Goal: Task Accomplishment & Management: Manage account settings

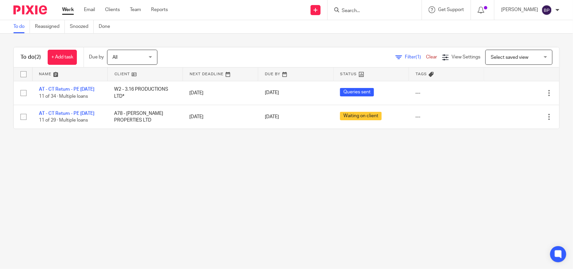
click at [21, 28] on link "To do" at bounding box center [21, 26] width 16 height 13
click at [137, 9] on link "Team" at bounding box center [135, 9] width 11 height 7
click at [115, 11] on link "Clients" at bounding box center [112, 9] width 15 height 7
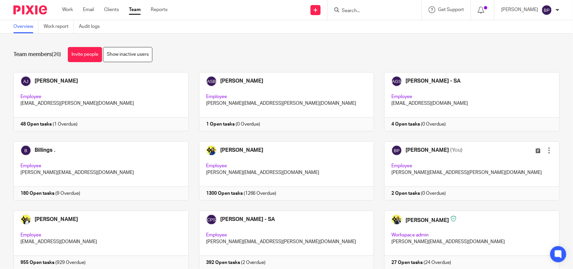
scroll to position [442, 0]
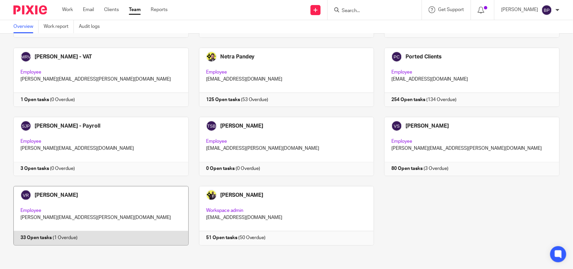
click at [106, 206] on link at bounding box center [96, 215] width 186 height 59
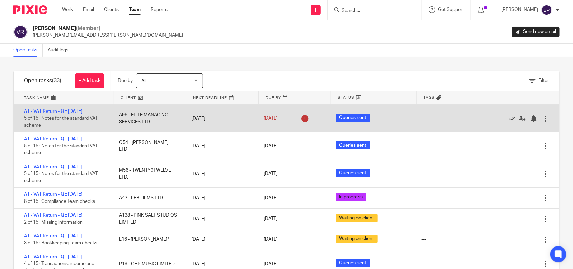
scroll to position [42, 0]
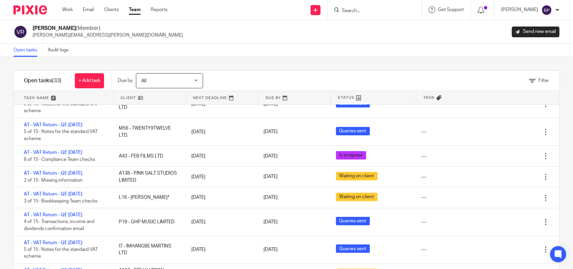
click at [300, 29] on div "Vipul Rawal (Member) vipul.rawal@confiancebizsol.com Send new email" at bounding box center [286, 32] width 547 height 14
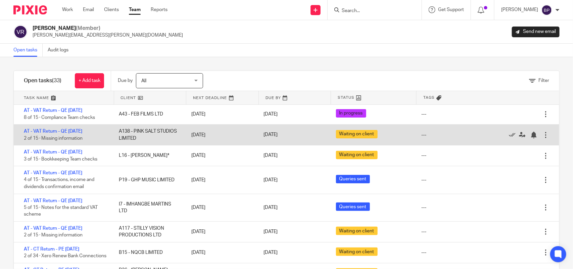
scroll to position [126, 0]
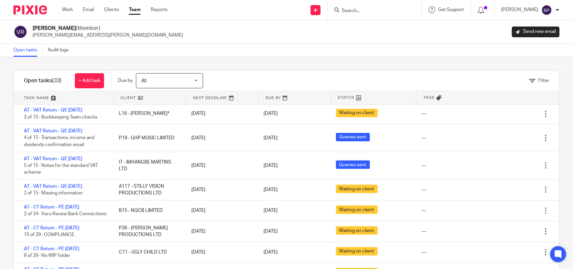
click at [337, 40] on div "Vipul Rawal (Member) vipul.rawal@confiancebizsol.com Send new email" at bounding box center [286, 32] width 573 height 24
click at [126, 50] on div "Open tasks Audit logs" at bounding box center [286, 50] width 573 height 13
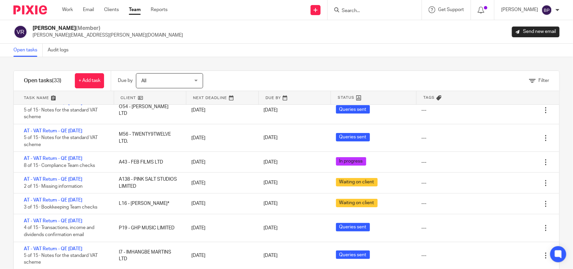
scroll to position [0, 0]
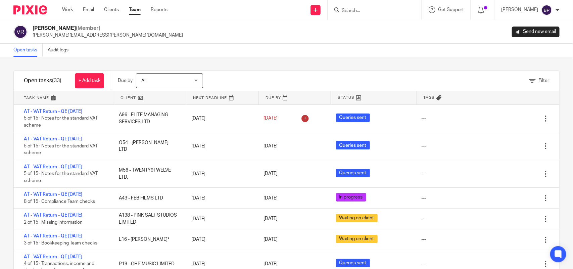
click at [243, 59] on div "Filter tasks Only show tasks matching all of these conditions 1 Client name Is …" at bounding box center [286, 163] width 573 height 212
click at [135, 52] on div "Open tasks Audit logs" at bounding box center [286, 50] width 573 height 13
click at [115, 50] on div "Open tasks Audit logs" at bounding box center [286, 50] width 573 height 13
click at [353, 71] on div "Open tasks (33) + Add task Due by All All Today Tomorrow This week Next week Th…" at bounding box center [286, 176] width 547 height 210
click at [31, 45] on link "Open tasks" at bounding box center [27, 50] width 29 height 13
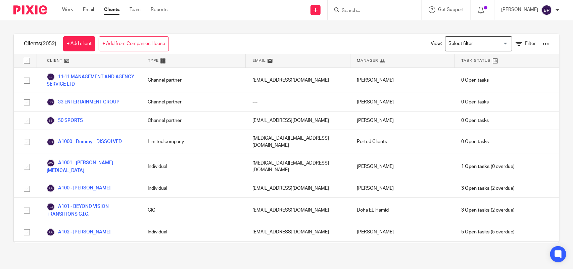
click at [349, 29] on div "Clients (2052) + Add client + Add from Companies House View: Loading... Filter …" at bounding box center [286, 138] width 573 height 237
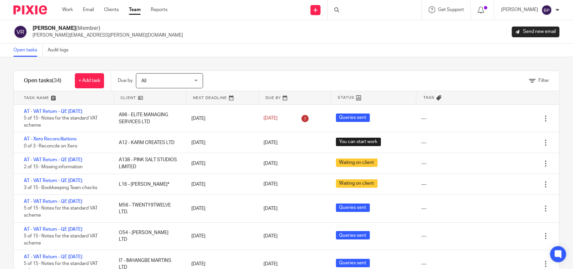
click at [287, 52] on div "Open tasks Audit logs" at bounding box center [286, 50] width 573 height 13
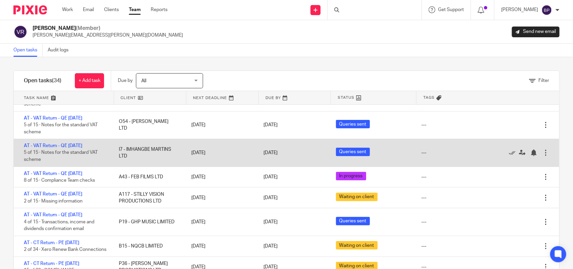
scroll to position [126, 0]
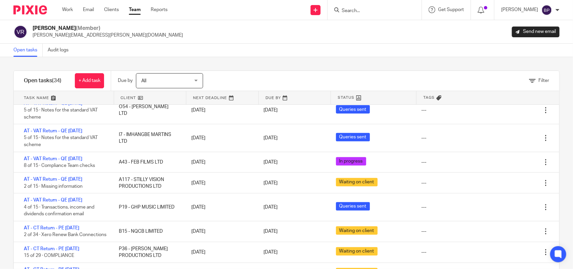
click at [382, 46] on div "Open tasks Audit logs" at bounding box center [286, 50] width 573 height 13
click at [349, 66] on div "Filter tasks Only show tasks matching all of these conditions 1 Client name Is …" at bounding box center [286, 163] width 573 height 212
click at [400, 52] on div "Open tasks Audit logs" at bounding box center [286, 50] width 573 height 13
click at [384, 66] on div "Filter tasks Only show tasks matching all of these conditions 1 Client name Is …" at bounding box center [286, 163] width 573 height 212
click at [349, 55] on div "Open tasks Audit logs" at bounding box center [286, 50] width 573 height 13
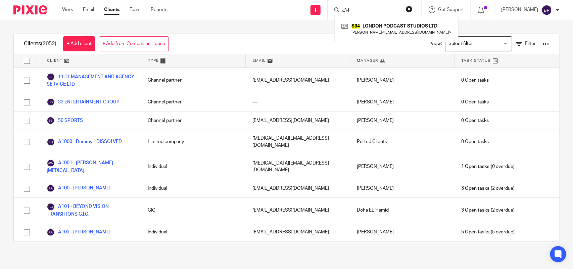
type input "s34"
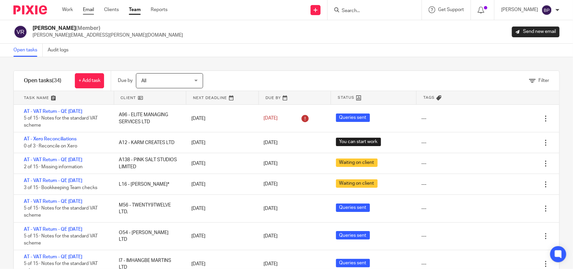
click at [89, 10] on link "Email" at bounding box center [88, 9] width 11 height 7
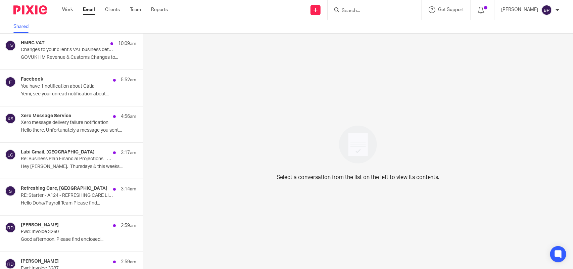
click at [88, 9] on link "Email" at bounding box center [89, 9] width 12 height 7
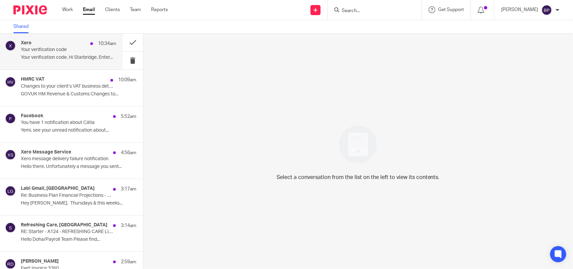
click at [70, 39] on div "Xero 10:34am Your verification code Your verification code. Hi Starbridge, Ente…" at bounding box center [61, 52] width 123 height 36
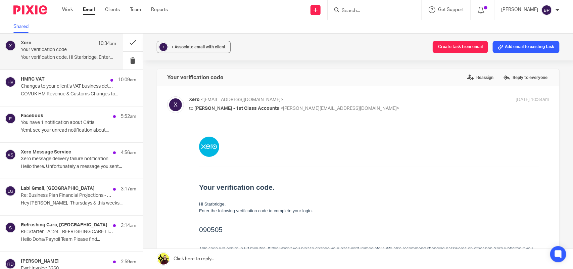
click at [211, 228] on h2 "090505" at bounding box center [369, 229] width 340 height 11
copy h2 "090505"
click at [126, 61] on button at bounding box center [133, 61] width 20 height 18
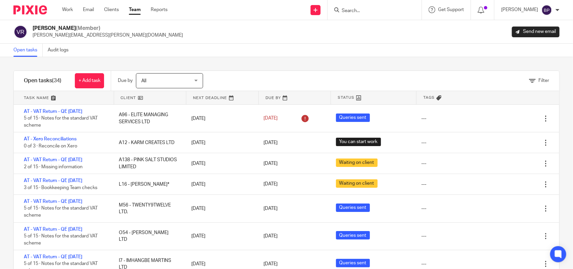
click at [135, 12] on link "Team" at bounding box center [135, 9] width 12 height 7
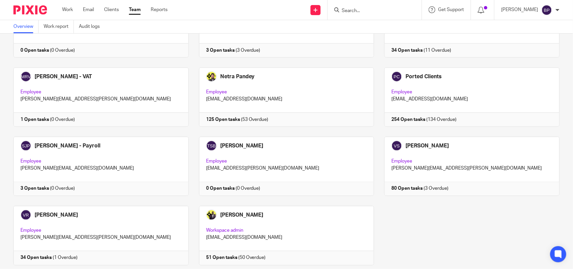
scroll to position [442, 0]
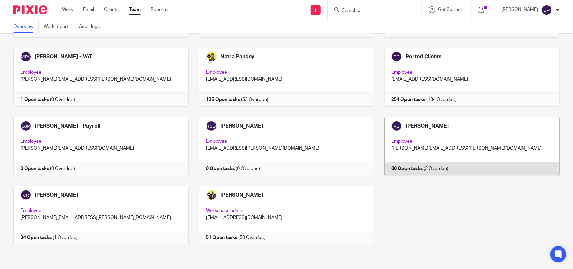
click at [484, 143] on link at bounding box center [467, 146] width 186 height 59
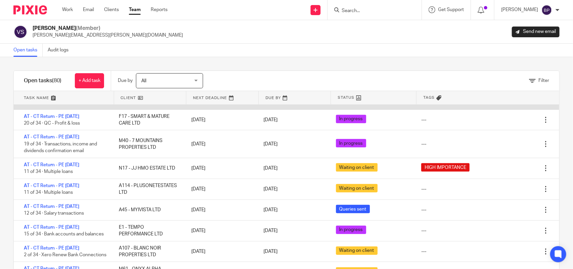
scroll to position [252, 0]
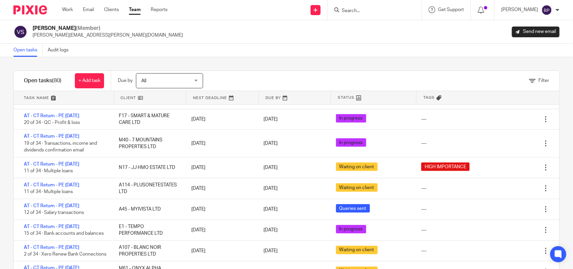
click at [269, 58] on div "Filter tasks Only show tasks matching all of these conditions 1 Client name Is …" at bounding box center [286, 163] width 573 height 212
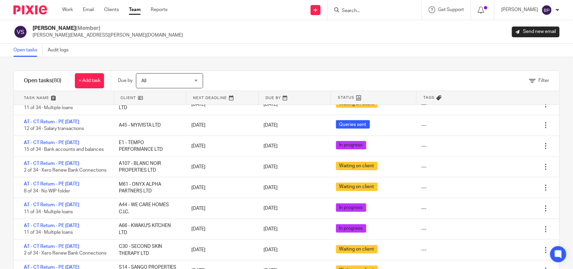
scroll to position [294, 0]
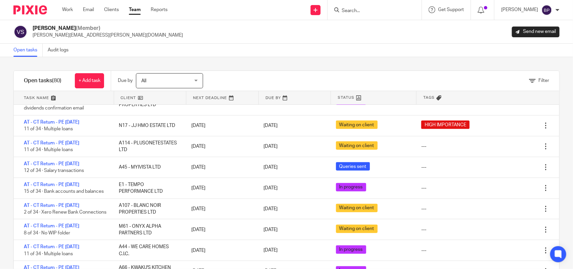
click at [235, 57] on div "Filter tasks Only show tasks matching all of these conditions 1 Client name Is …" at bounding box center [286, 163] width 573 height 212
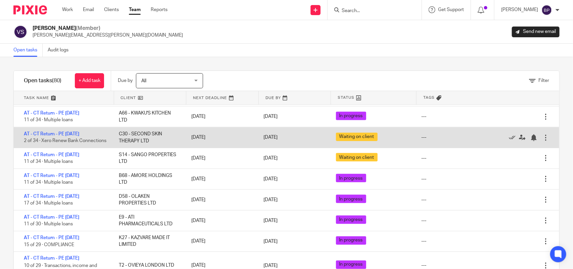
scroll to position [462, 0]
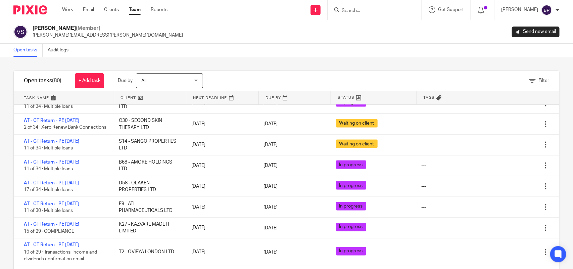
click at [249, 56] on div "Open tasks Audit logs" at bounding box center [286, 50] width 573 height 13
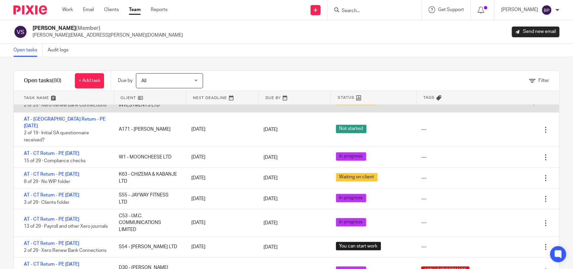
scroll to position [672, 0]
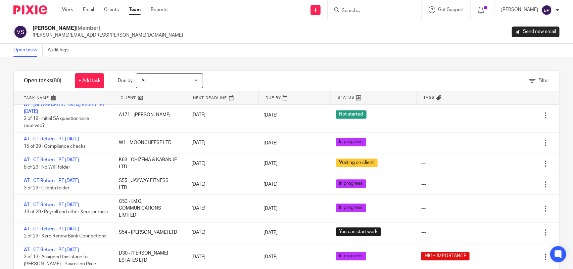
click at [233, 61] on div "Filter tasks Only show tasks matching all of these conditions 1 Client name Is …" at bounding box center [286, 163] width 573 height 212
click at [235, 61] on div "Filter tasks Only show tasks matching all of these conditions 1 Client name Is …" at bounding box center [286, 163] width 573 height 212
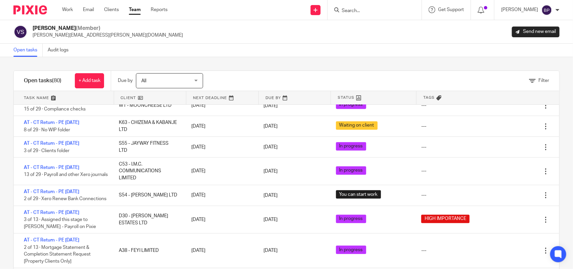
scroll to position [714, 0]
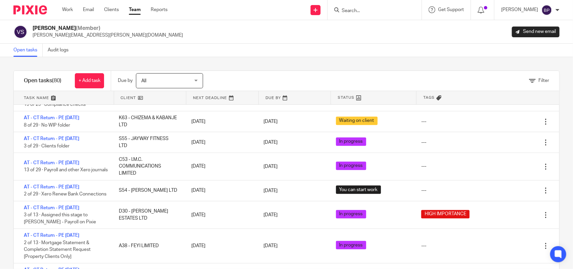
drag, startPoint x: 251, startPoint y: 73, endPoint x: 237, endPoint y: 78, distance: 15.4
click at [251, 73] on div "Filter" at bounding box center [390, 81] width 340 height 20
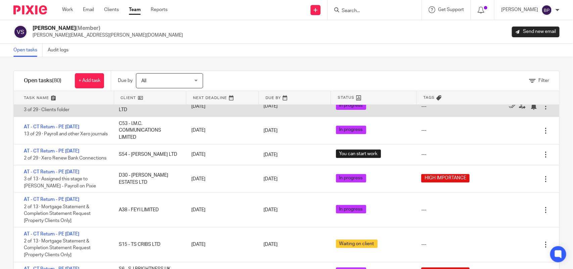
scroll to position [756, 0]
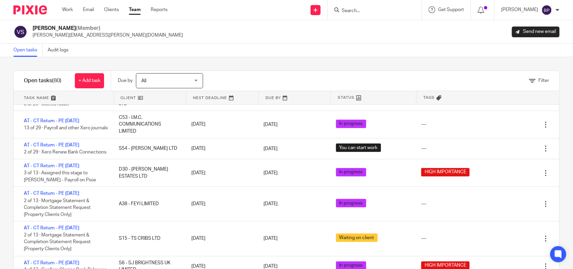
click at [249, 60] on div "Filter tasks Only show tasks matching all of these conditions 1 Client name Is …" at bounding box center [286, 163] width 573 height 212
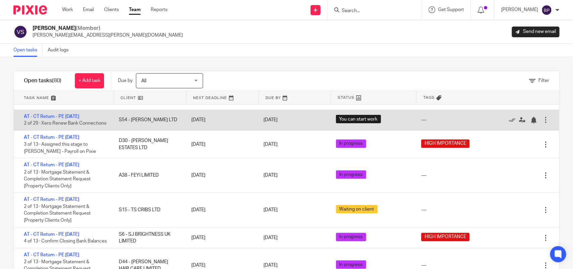
scroll to position [798, 0]
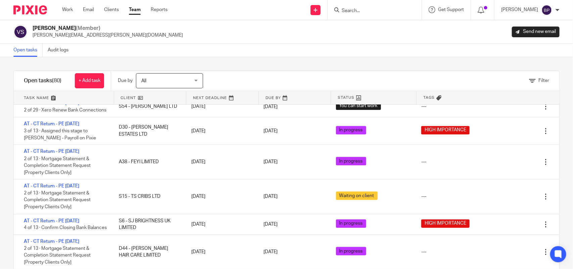
click at [243, 55] on div "Open tasks Audit logs" at bounding box center [286, 50] width 573 height 13
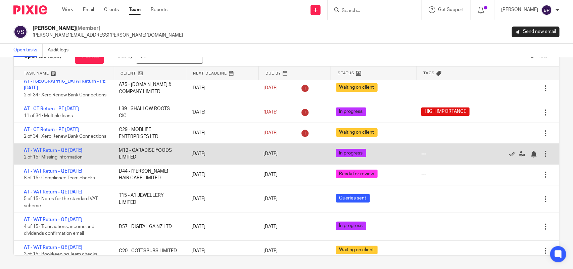
scroll to position [0, 0]
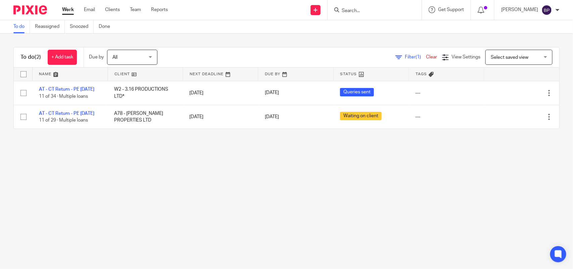
click at [20, 24] on link "To do" at bounding box center [21, 26] width 16 height 13
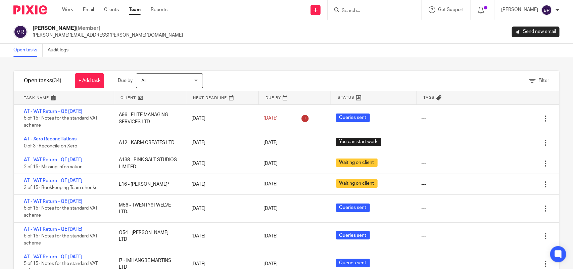
click at [25, 49] on link "Open tasks" at bounding box center [27, 50] width 29 height 13
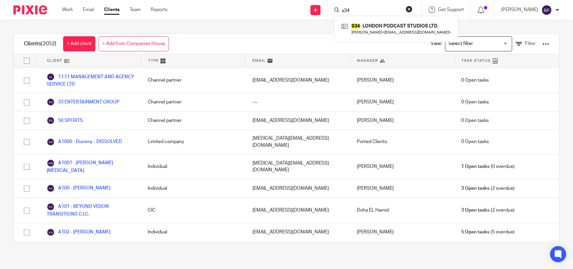
click at [267, 37] on div "Clients (2052) + Add client + Add from Companies House View: Loading... Filter" at bounding box center [287, 44] width 546 height 20
click at [227, 28] on div "Clients (2052) + Add client + Add from Companies House View: Loading... Filter …" at bounding box center [286, 138] width 573 height 237
click at [365, 11] on input "Search" at bounding box center [371, 11] width 60 height 6
click at [365, 10] on input "Search" at bounding box center [371, 11] width 60 height 6
paste input "SIMPLY SAYO LTD"
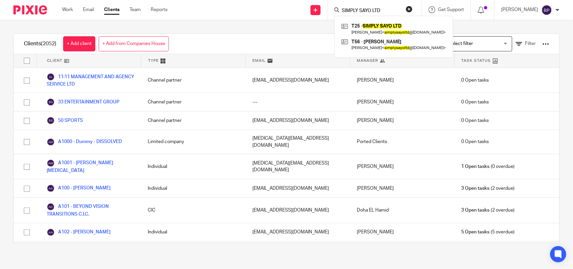
type input "SIMPLY SAYO LTD"
click at [255, 18] on div "Send new email Create task Add client Request signature SIMPLY SAYO LTD T25 - S…" at bounding box center [376, 10] width 396 height 20
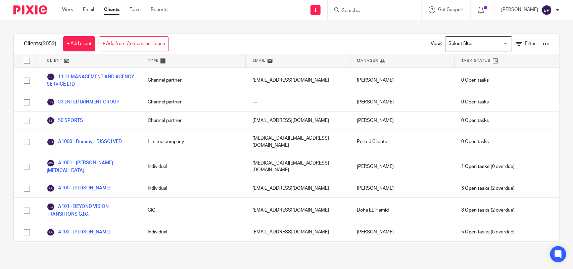
click at [369, 2] on div at bounding box center [375, 10] width 94 height 20
click at [365, 13] on input "Search" at bounding box center [371, 11] width 60 height 6
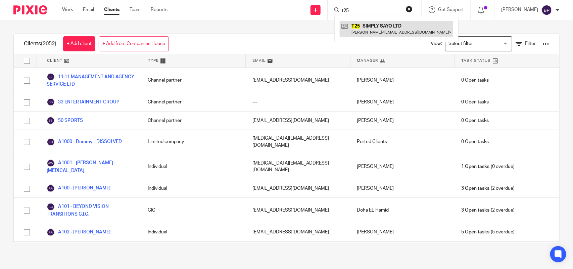
type input "t25"
click at [377, 31] on link at bounding box center [397, 28] width 114 height 15
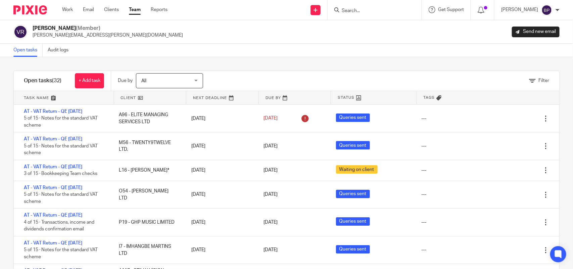
click at [103, 46] on div "Open tasks Audit logs" at bounding box center [286, 50] width 573 height 13
click at [26, 51] on link "Open tasks" at bounding box center [27, 50] width 29 height 13
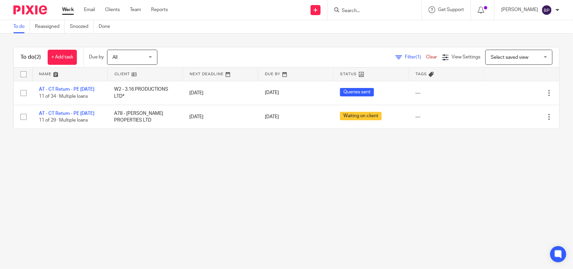
click at [19, 26] on link "To do" at bounding box center [21, 26] width 16 height 13
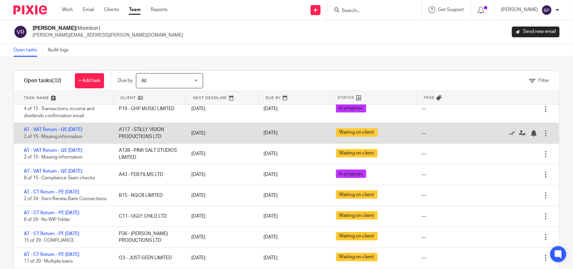
scroll to position [294, 0]
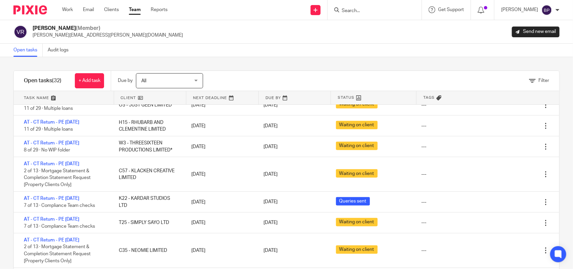
click at [19, 47] on link "Open tasks" at bounding box center [27, 50] width 29 height 13
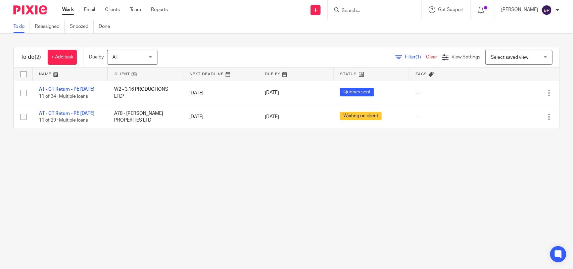
click at [287, 179] on main "To do Reassigned Snoozed Done To do (2) + Add task Due by All All Today Tomorro…" at bounding box center [286, 134] width 573 height 269
click at [120, 185] on main "To do Reassigned Snoozed Done To do (2) + Add task Due by All All Today Tomorro…" at bounding box center [286, 134] width 573 height 269
click at [15, 29] on link "To do" at bounding box center [21, 26] width 16 height 13
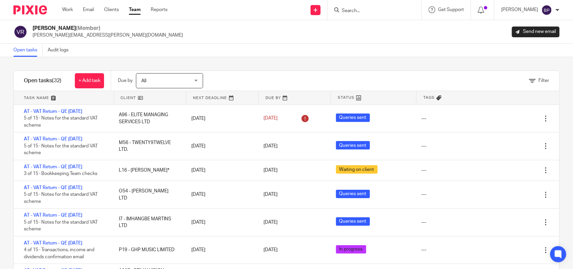
click at [380, 66] on div "Filter tasks Only show tasks matching all of these conditions 1 Client name Is …" at bounding box center [286, 163] width 573 height 212
click at [35, 53] on link "Open tasks" at bounding box center [27, 50] width 29 height 13
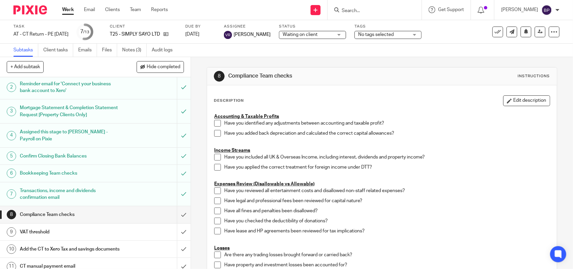
scroll to position [88, 0]
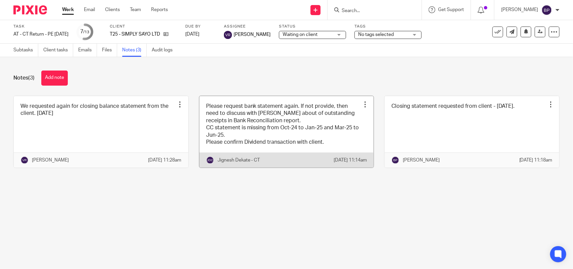
click at [320, 136] on link at bounding box center [287, 132] width 175 height 72
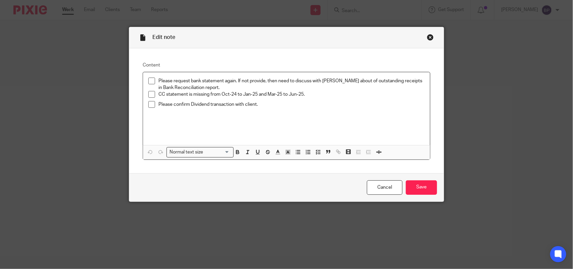
click at [429, 35] on div "Close this dialog window" at bounding box center [430, 37] width 7 height 7
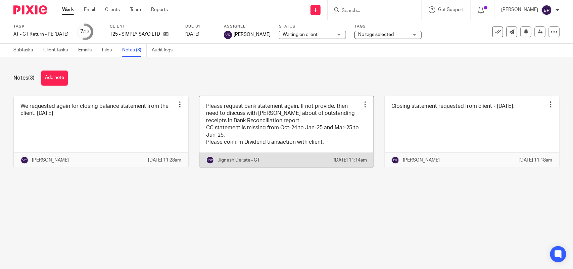
click at [262, 138] on link at bounding box center [287, 132] width 175 height 72
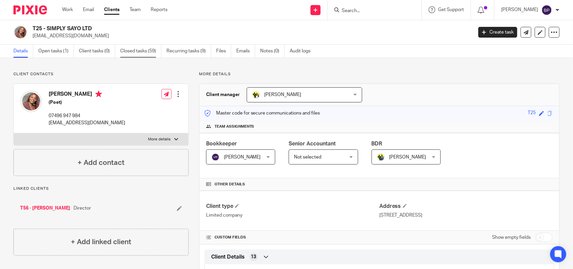
click at [146, 53] on link "Closed tasks (59)" at bounding box center [140, 51] width 41 height 13
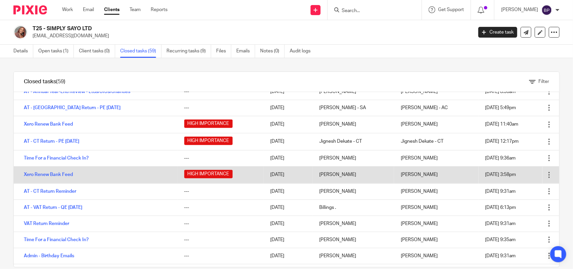
scroll to position [252, 0]
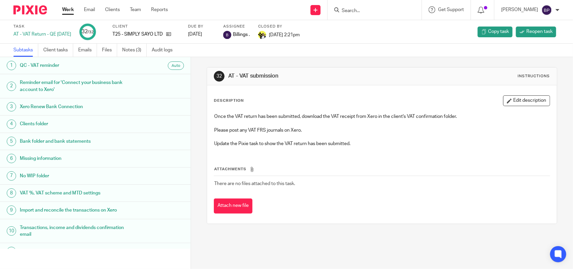
click at [104, 49] on link "Files" at bounding box center [109, 50] width 15 height 13
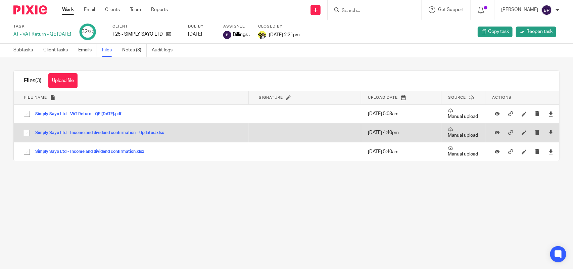
click at [24, 132] on input "checkbox" at bounding box center [26, 133] width 13 height 13
checkbox input "true"
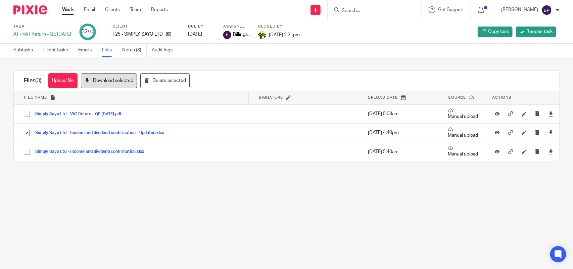
click at [115, 80] on button "Download selected" at bounding box center [109, 80] width 56 height 15
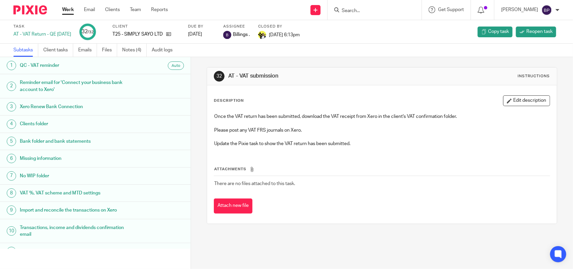
click at [106, 52] on link "Files" at bounding box center [109, 50] width 15 height 13
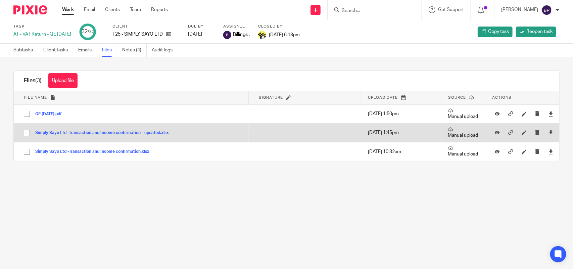
click at [25, 134] on input "checkbox" at bounding box center [26, 133] width 13 height 13
checkbox input "true"
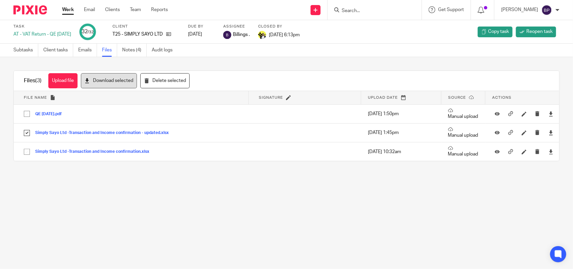
click at [110, 80] on button "Download selected" at bounding box center [109, 80] width 56 height 15
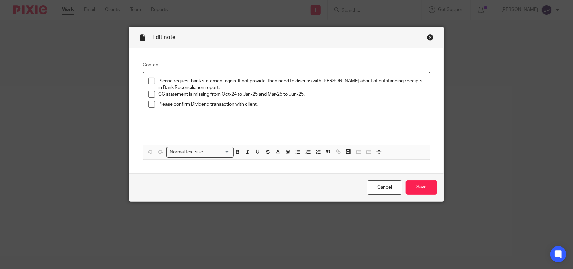
click at [428, 37] on div "Close this dialog window" at bounding box center [430, 37] width 7 height 7
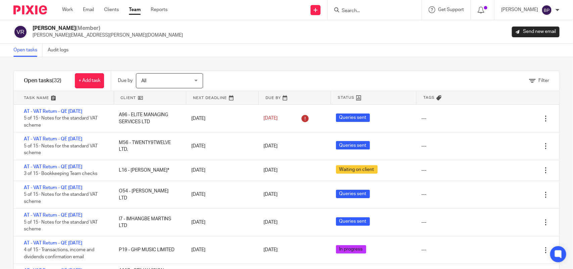
click at [117, 32] on div "[PERSON_NAME] (Member) [PERSON_NAME][EMAIL_ADDRESS][PERSON_NAME][DOMAIN_NAME] S…" at bounding box center [286, 32] width 547 height 14
click at [136, 46] on div "Open tasks Audit logs" at bounding box center [286, 50] width 573 height 13
click at [316, 56] on div "Open tasks Audit logs" at bounding box center [286, 50] width 573 height 13
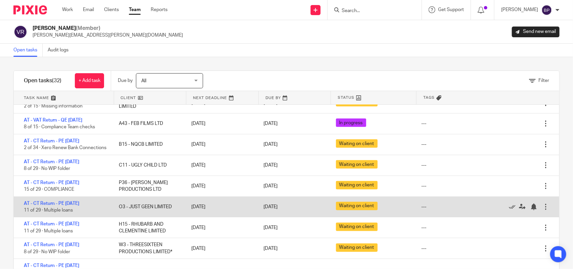
scroll to position [168, 0]
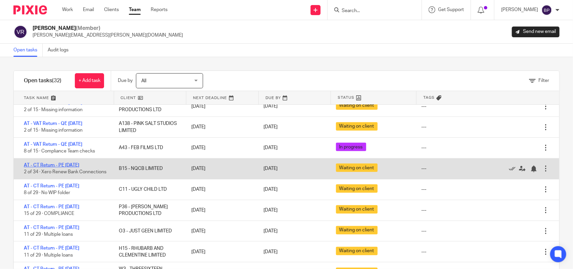
click at [76, 164] on link "AT - CT Return - PE 28-02-2025" at bounding box center [51, 165] width 55 height 5
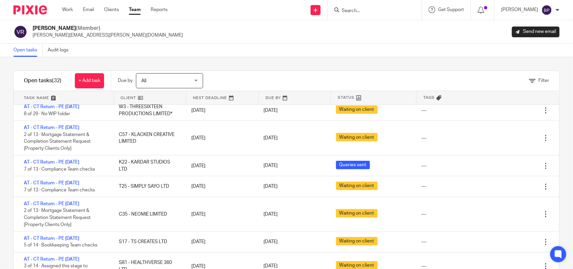
scroll to position [336, 0]
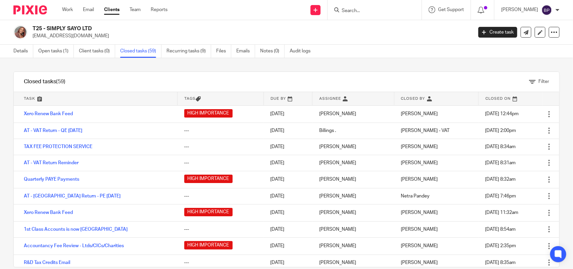
scroll to position [252, 0]
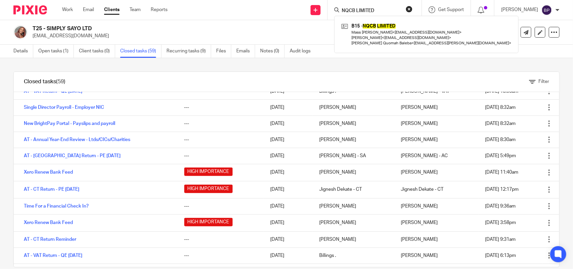
type input "NQCB LIMITED"
click at [366, 26] on link at bounding box center [427, 34] width 174 height 27
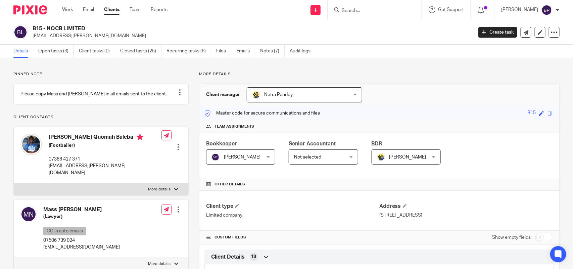
click at [367, 6] on form at bounding box center [377, 10] width 72 height 8
click at [369, 8] on input "Search" at bounding box center [371, 11] width 60 height 6
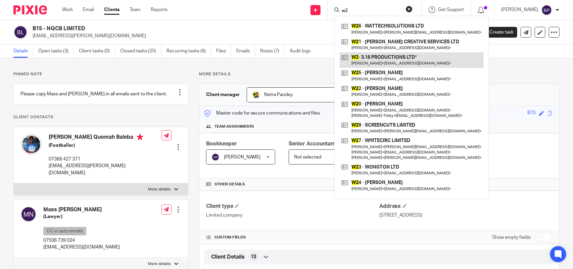
type input "w2"
click at [383, 59] on link at bounding box center [412, 59] width 144 height 15
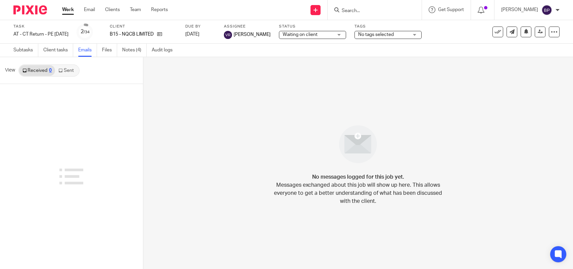
click at [66, 73] on link "Sent" at bounding box center [67, 70] width 24 height 11
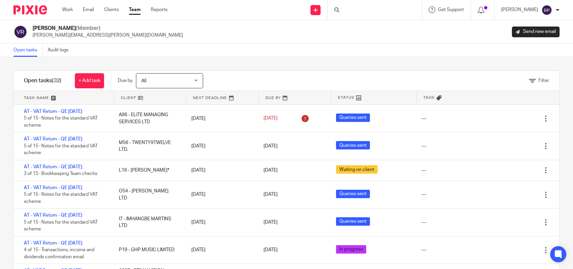
click at [138, 12] on link "Team" at bounding box center [135, 9] width 12 height 7
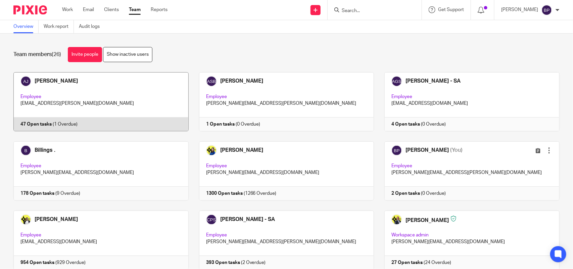
click at [137, 111] on link at bounding box center [96, 101] width 186 height 59
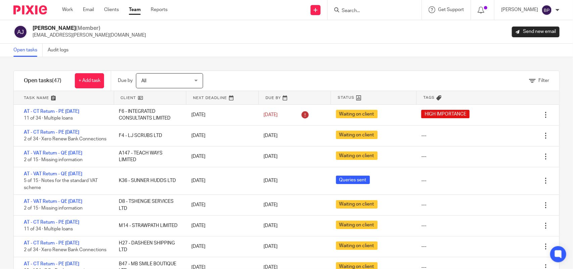
click at [256, 65] on div "Filter tasks Only show tasks matching all of these conditions 1 Client name Is …" at bounding box center [286, 163] width 573 height 212
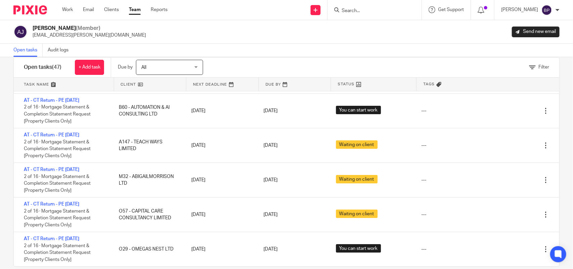
scroll to position [25, 0]
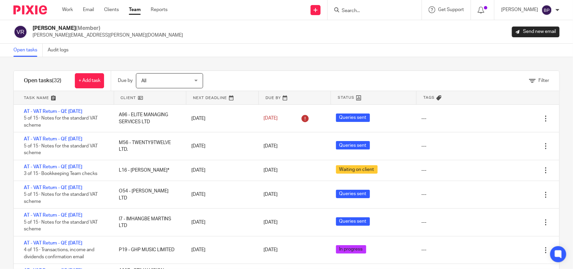
drag, startPoint x: 136, startPoint y: 9, endPoint x: 170, endPoint y: 18, distance: 35.2
click at [136, 9] on link "Team" at bounding box center [135, 9] width 12 height 7
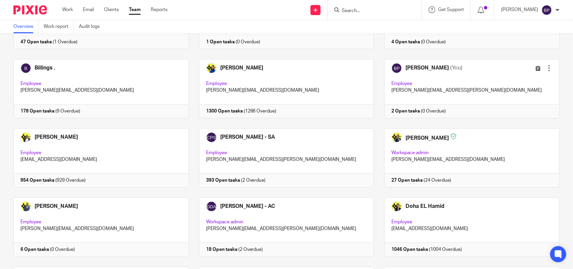
scroll to position [84, 0]
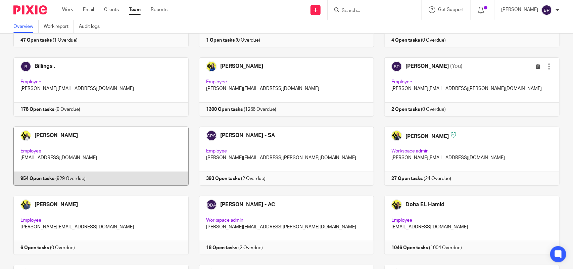
click at [138, 145] on link at bounding box center [96, 156] width 186 height 59
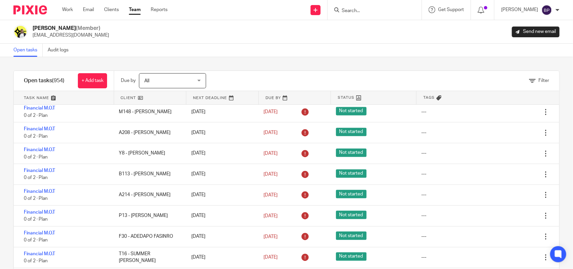
scroll to position [14586, 0]
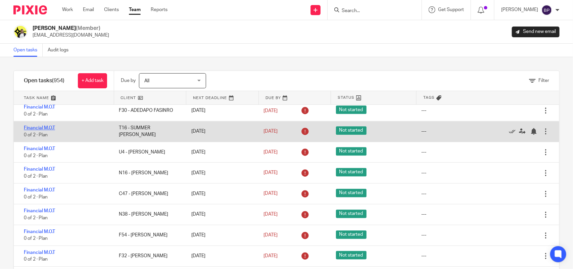
click at [51, 130] on link "Financial M.O.T" at bounding box center [39, 128] width 31 height 5
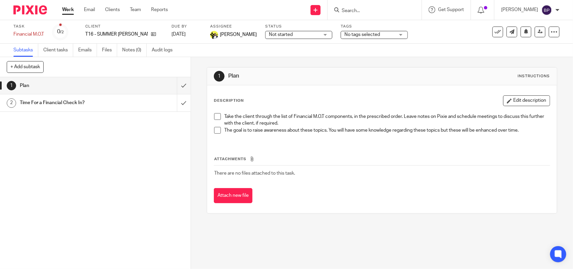
click at [105, 102] on h1 "Time For a Financial Check In?" at bounding box center [70, 103] width 100 height 10
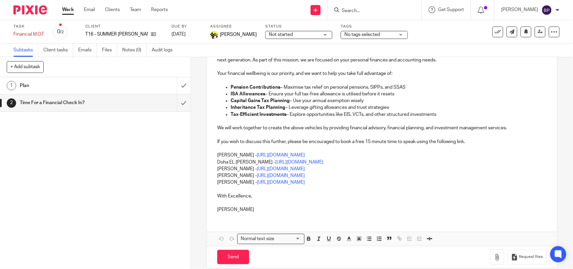
scroll to position [155, 0]
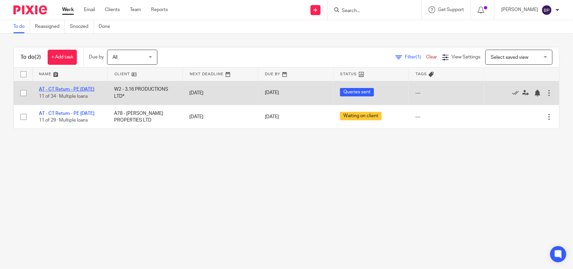
click at [74, 90] on link "AT - CT Return - PE [DATE]" at bounding box center [66, 89] width 55 height 5
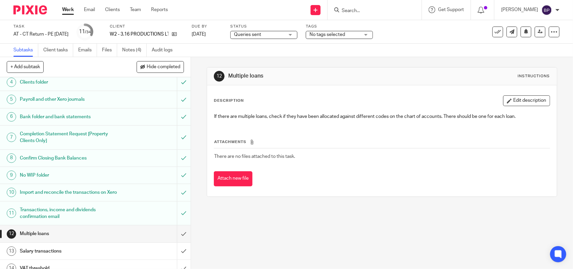
scroll to position [168, 0]
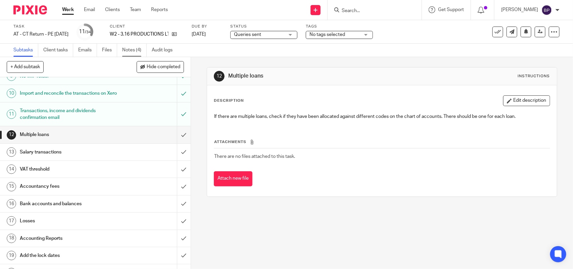
click at [133, 50] on link "Notes (4)" at bounding box center [134, 50] width 25 height 13
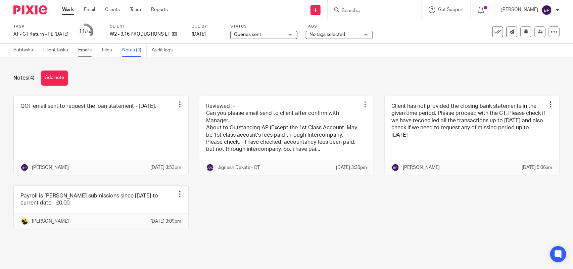
click at [85, 48] on link "Emails" at bounding box center [87, 50] width 19 height 13
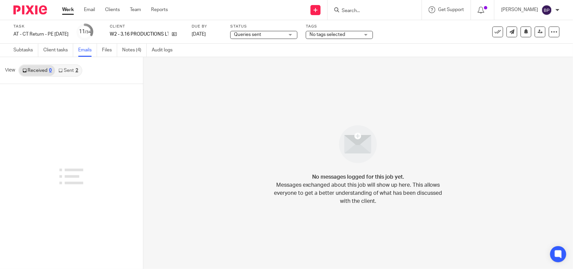
click at [71, 65] on link "Sent 2" at bounding box center [68, 70] width 26 height 11
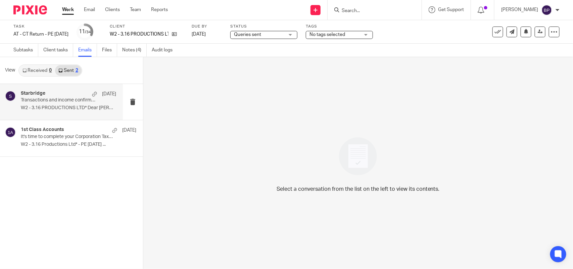
click at [65, 101] on p "Transactions and income confirmation" at bounding box center [59, 100] width 76 height 6
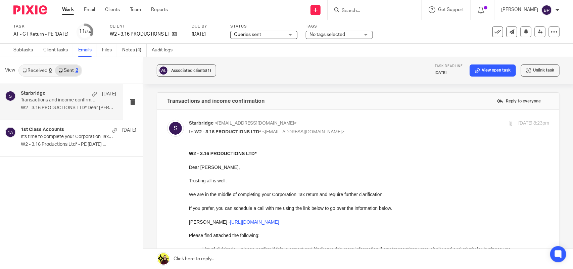
scroll to position [168, 0]
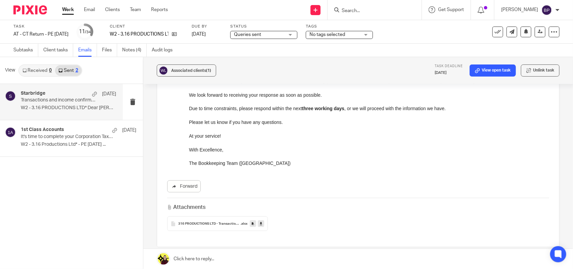
click at [261, 224] on link at bounding box center [261, 223] width 6 height 7
click at [25, 50] on link "Subtasks" at bounding box center [25, 50] width 25 height 13
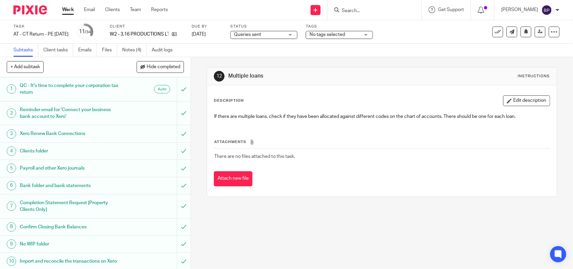
scroll to position [126, 0]
click at [134, 54] on link "Notes (4)" at bounding box center [134, 50] width 25 height 13
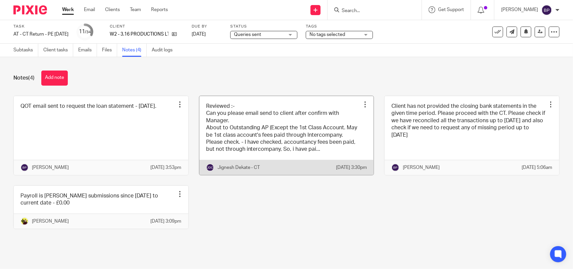
click at [298, 124] on link at bounding box center [287, 135] width 175 height 79
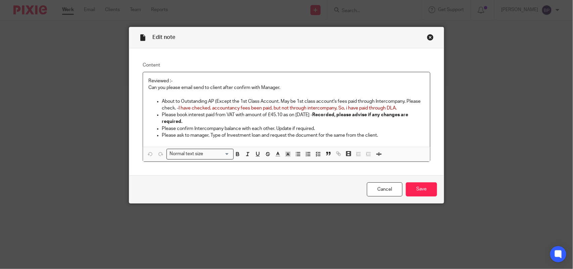
click at [429, 36] on div "Close this dialog window" at bounding box center [430, 37] width 7 height 7
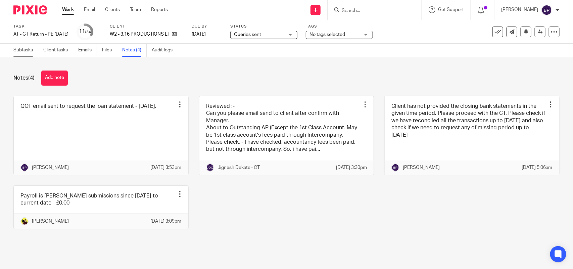
click at [19, 52] on link "Subtasks" at bounding box center [25, 50] width 25 height 13
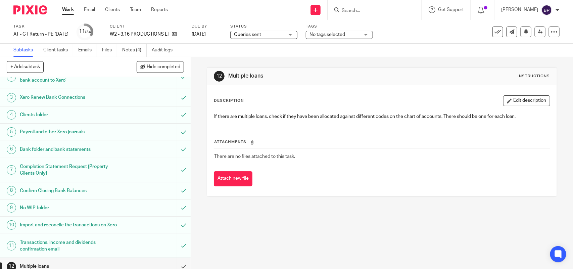
scroll to position [84, 0]
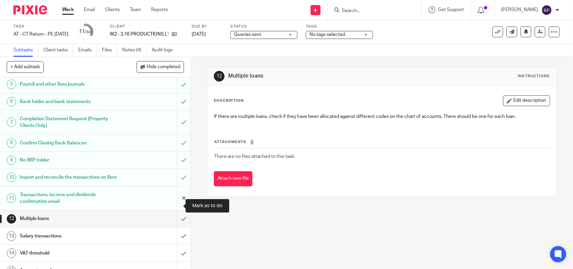
click at [173, 202] on input "submit" at bounding box center [95, 198] width 191 height 24
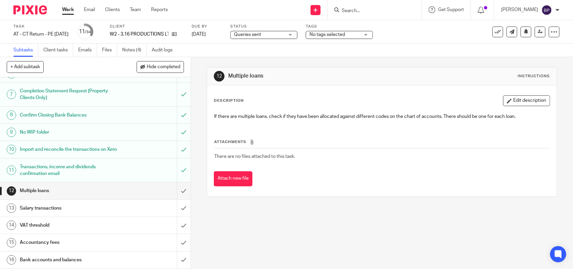
scroll to position [126, 0]
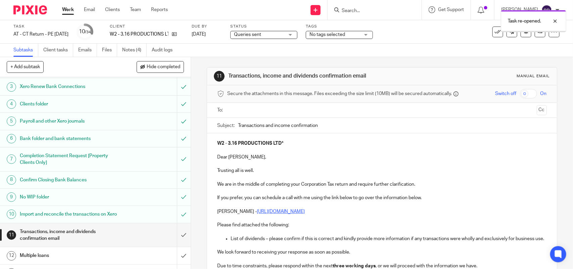
scroll to position [84, 0]
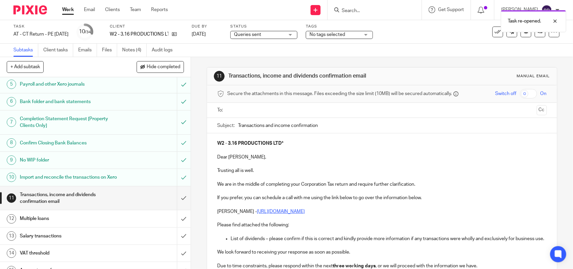
click at [283, 113] on input "text" at bounding box center [382, 111] width 304 height 8
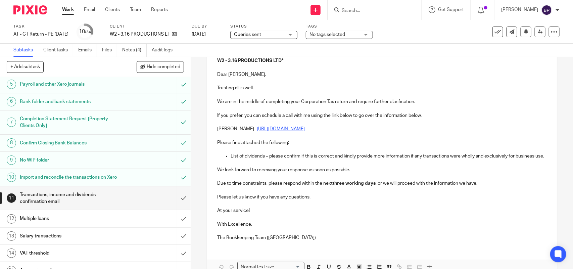
scroll to position [0, 0]
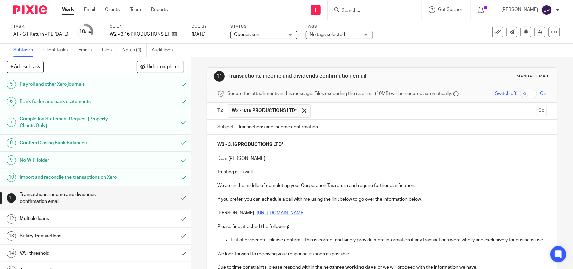
click at [335, 125] on input "Transactions and income confirmation" at bounding box center [392, 127] width 309 height 15
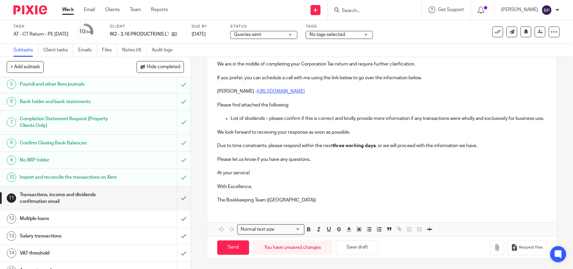
scroll to position [130, 0]
type input "URGENT - Transactions and income confirmation"
click at [494, 246] on icon "button" at bounding box center [497, 247] width 7 height 7
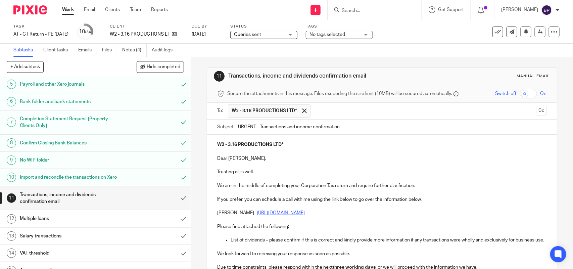
scroll to position [168, 0]
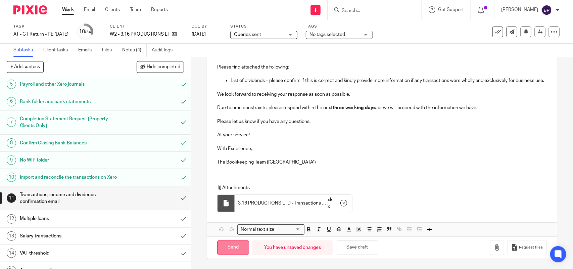
click at [228, 248] on input "Send" at bounding box center [233, 248] width 32 height 14
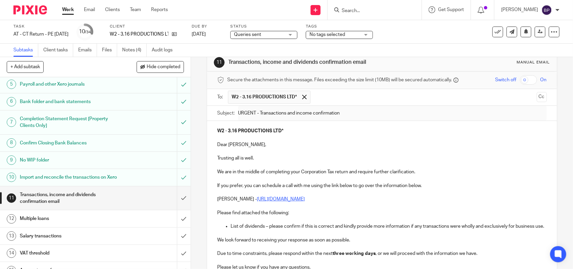
scroll to position [0, 0]
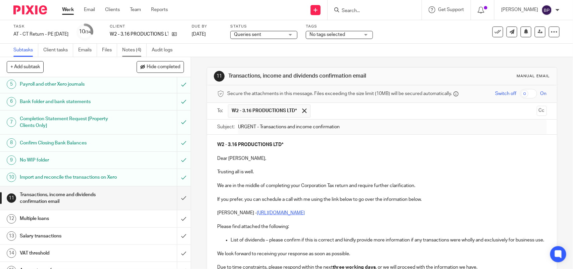
type input "Sent"
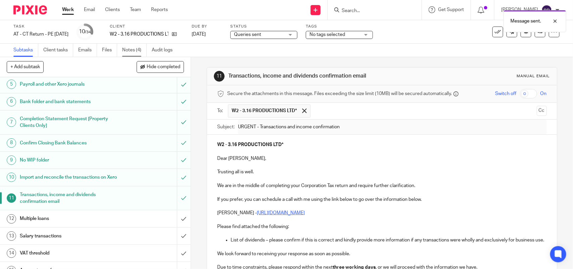
click at [133, 46] on link "Notes (4)" at bounding box center [134, 50] width 25 height 13
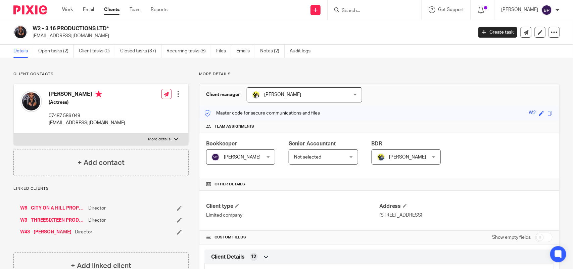
click at [366, 9] on input "Search" at bounding box center [371, 11] width 60 height 6
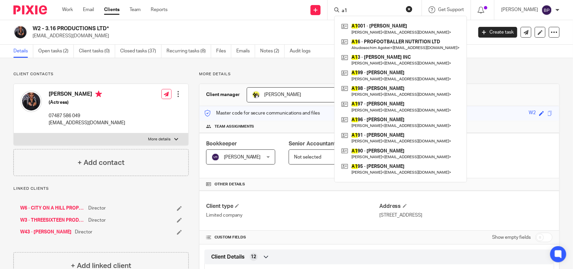
click at [366, 9] on input "a1" at bounding box center [371, 11] width 60 height 6
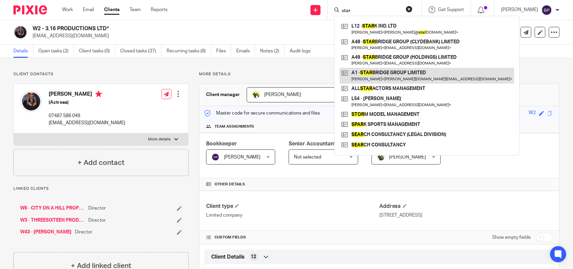
type input "star"
click at [413, 77] on link at bounding box center [427, 75] width 175 height 15
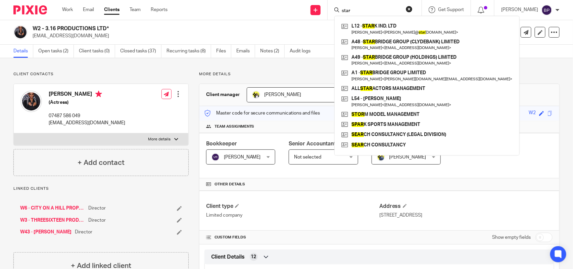
click at [252, 31] on h2 "W2 - 3.16 PRODUCTIONS LTD*" at bounding box center [207, 28] width 349 height 7
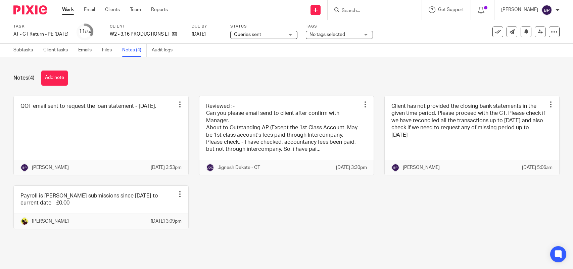
click at [60, 77] on button "Add note" at bounding box center [54, 78] width 27 height 15
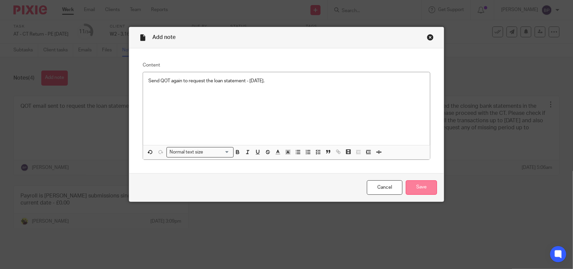
click at [420, 185] on input "Save" at bounding box center [421, 187] width 31 height 14
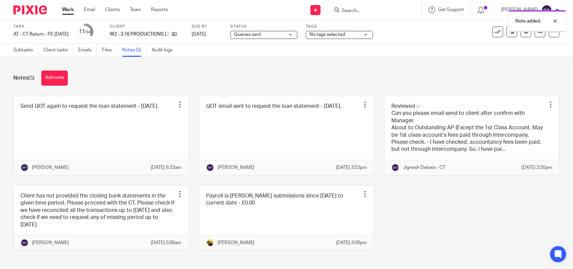
click at [68, 11] on link "Work" at bounding box center [68, 9] width 12 height 7
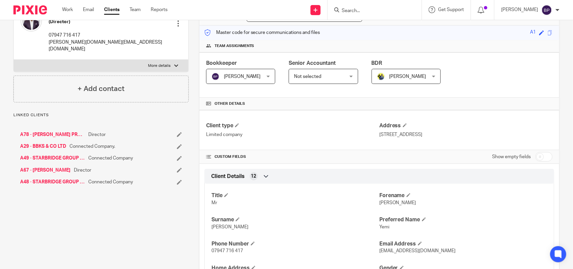
scroll to position [84, 0]
